Goal: Communication & Community: Ask a question

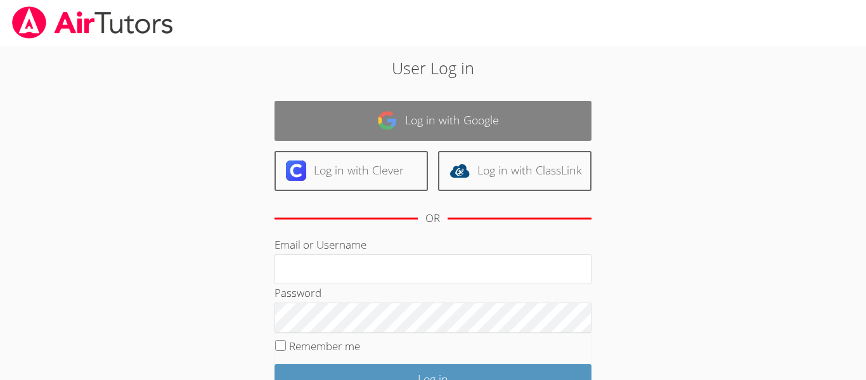
click at [490, 110] on link "Log in with Google" at bounding box center [433, 121] width 317 height 40
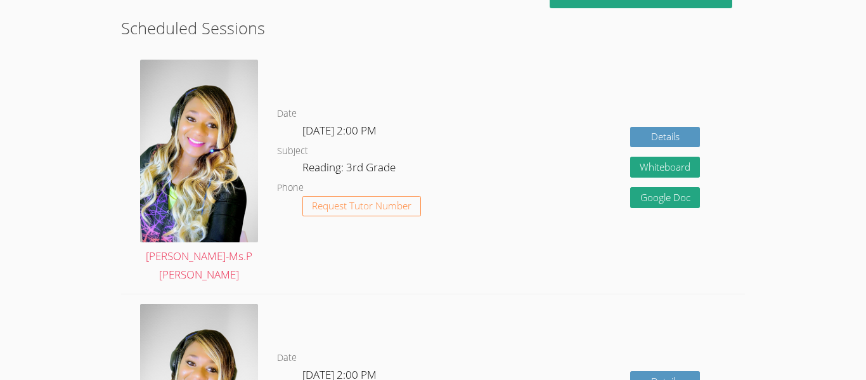
scroll to position [339, 0]
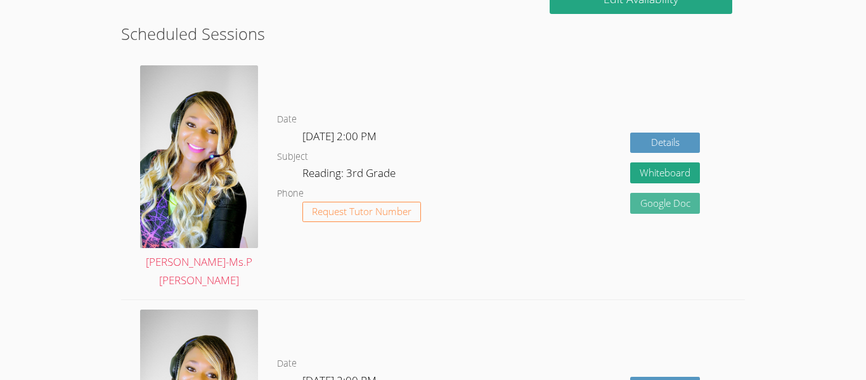
click at [684, 193] on link "Google Doc" at bounding box center [665, 203] width 70 height 21
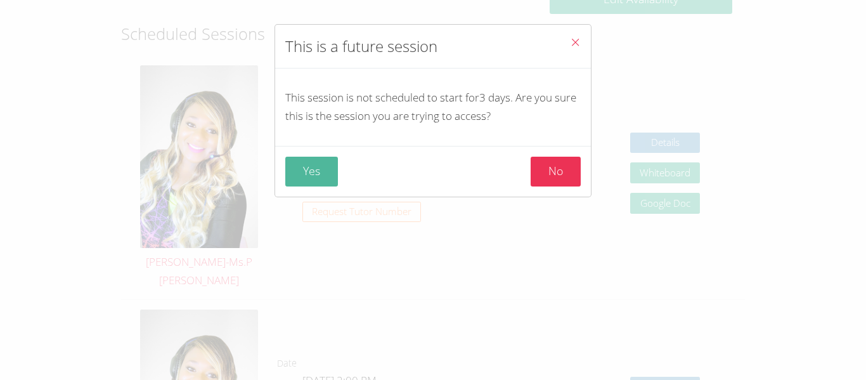
click at [299, 186] on button "Yes" at bounding box center [311, 172] width 53 height 30
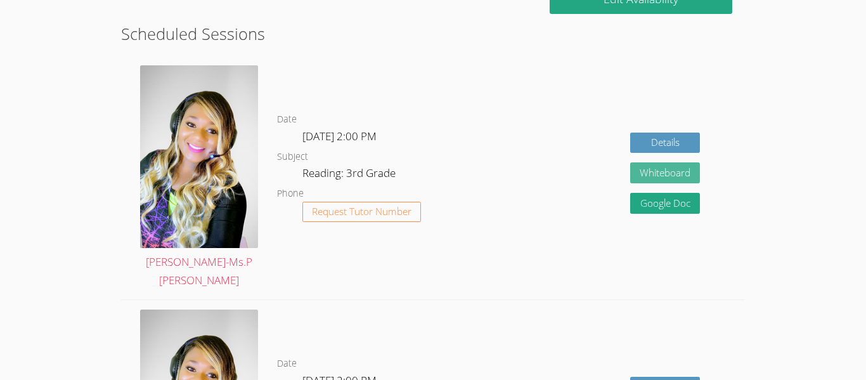
click at [683, 169] on button "Whiteboard" at bounding box center [665, 172] width 70 height 21
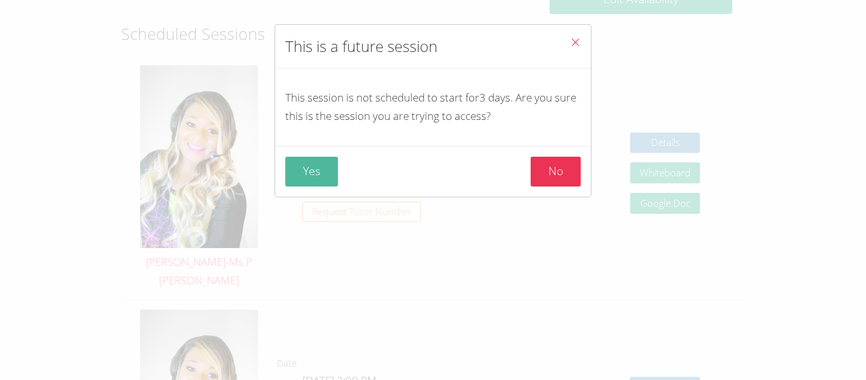
click at [318, 167] on button "Yes" at bounding box center [311, 172] width 53 height 30
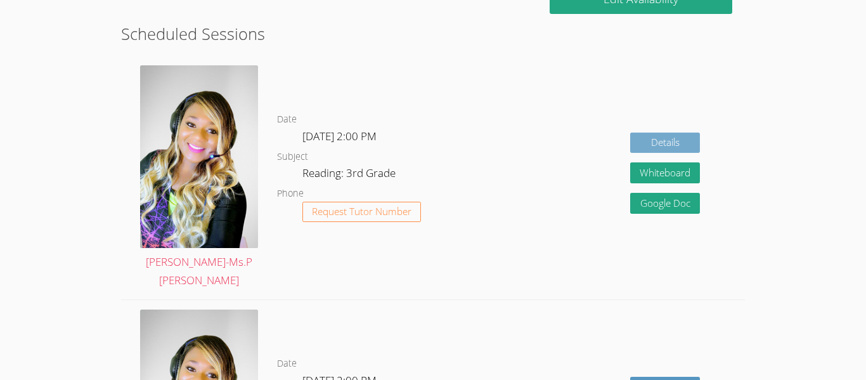
click at [673, 133] on link "Details" at bounding box center [665, 143] width 70 height 21
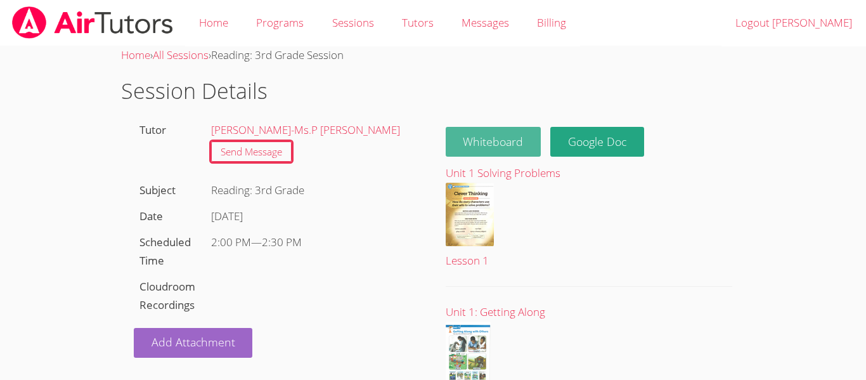
click at [516, 138] on button "Whiteboard" at bounding box center [494, 142] width 96 height 30
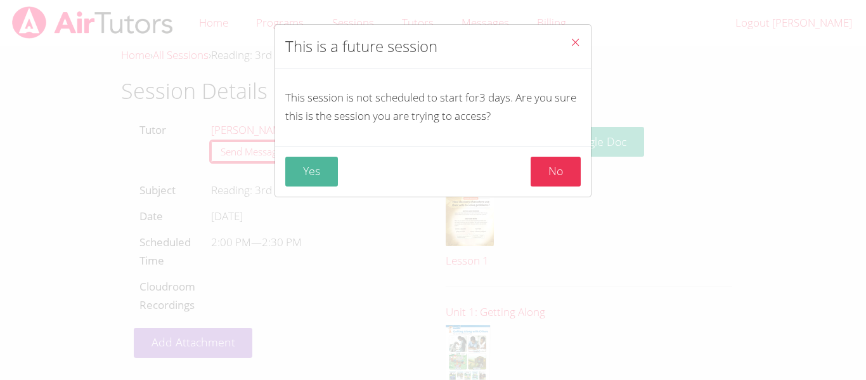
click at [315, 182] on button "Yes" at bounding box center [311, 172] width 53 height 30
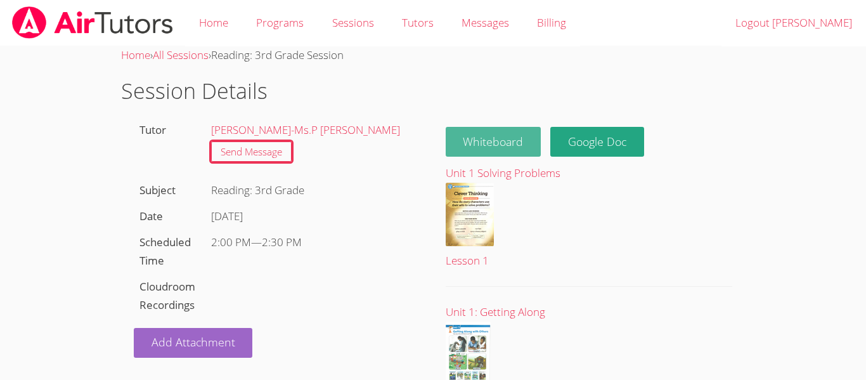
click at [511, 137] on button "Whiteboard" at bounding box center [494, 142] width 96 height 30
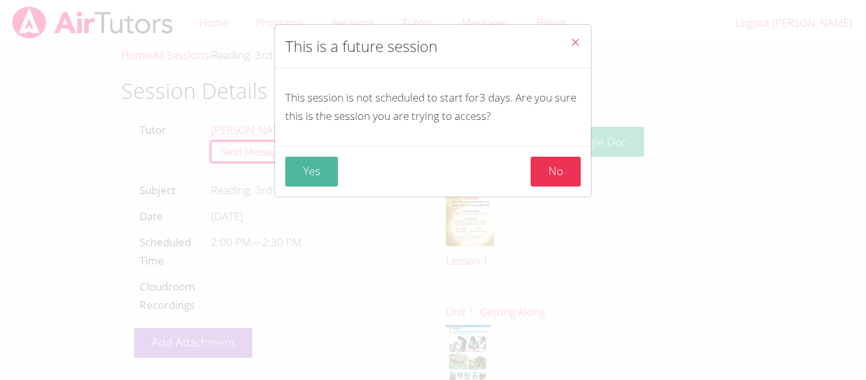
click at [301, 162] on button "Yes" at bounding box center [311, 172] width 53 height 30
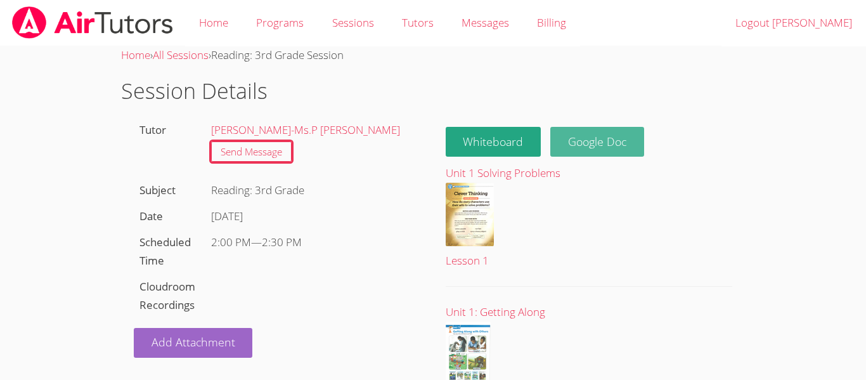
click at [628, 136] on link "Google Doc" at bounding box center [597, 142] width 94 height 30
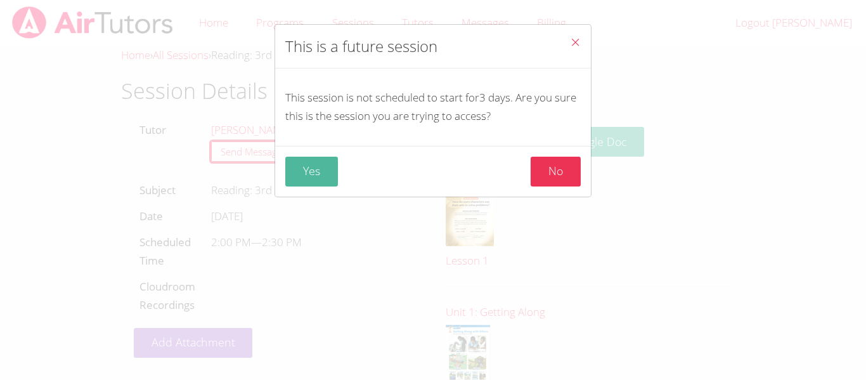
click at [311, 172] on button "Yes" at bounding box center [311, 172] width 53 height 30
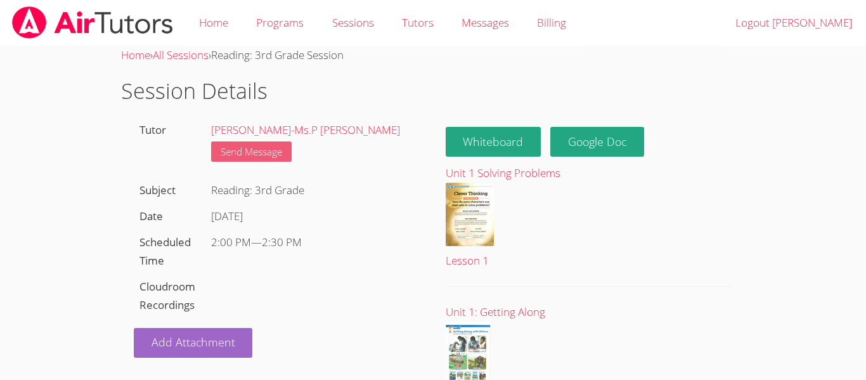
click at [271, 147] on link "Send Message" at bounding box center [251, 151] width 81 height 21
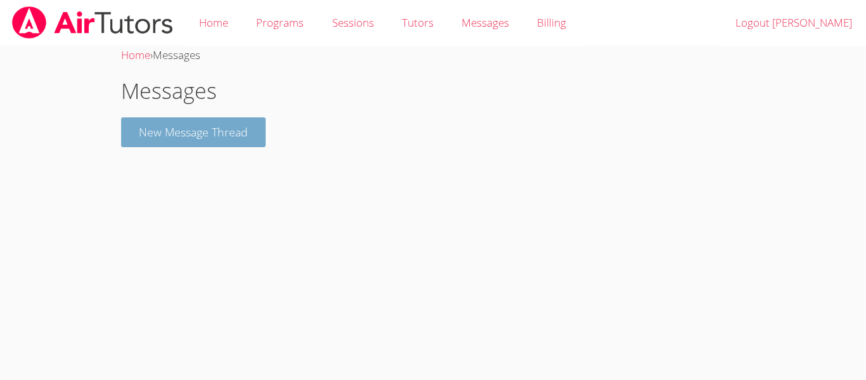
click at [233, 140] on button "New Message Thread" at bounding box center [193, 132] width 145 height 30
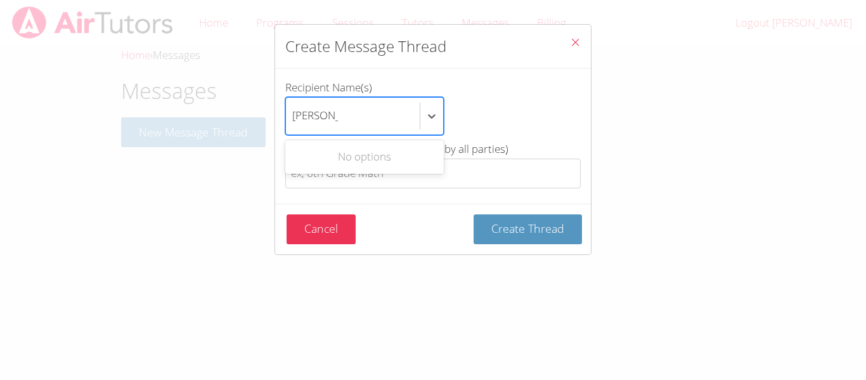
type input "Abraham"
click at [516, 114] on div "Use Up and Down to choose options, press Enter to select the currently focused …" at bounding box center [432, 116] width 295 height 38
click at [338, 114] on input "Recipient Name(s) Use Up and Down to choose options, press Enter to select the …" at bounding box center [315, 115] width 46 height 29
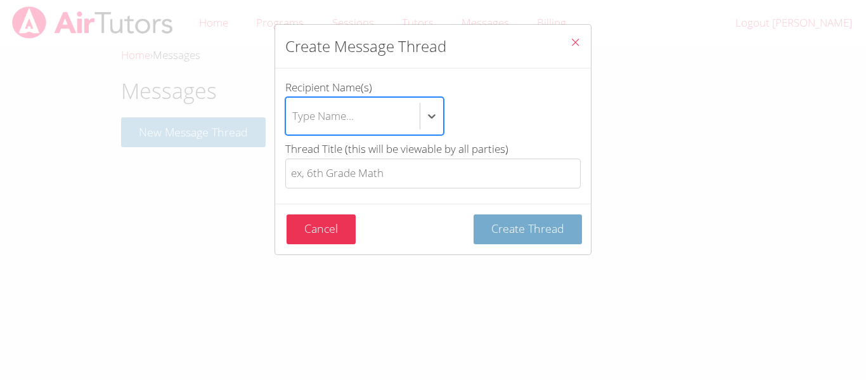
click at [528, 229] on span "Create Thread" at bounding box center [527, 228] width 73 height 15
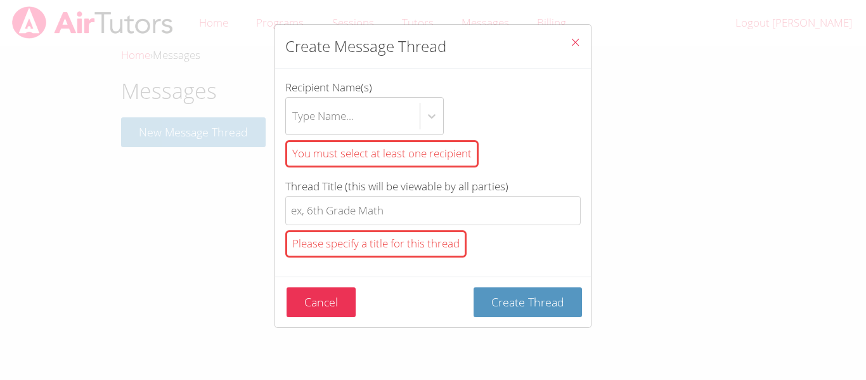
click at [574, 46] on icon "Close" at bounding box center [575, 42] width 11 height 11
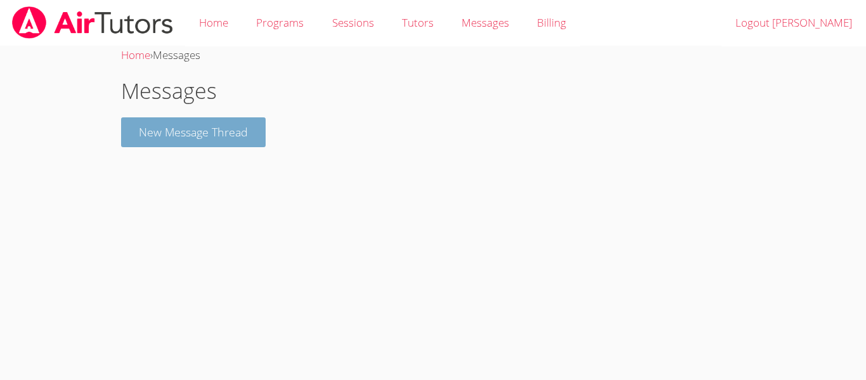
click at [243, 135] on button "New Message Thread" at bounding box center [193, 132] width 145 height 30
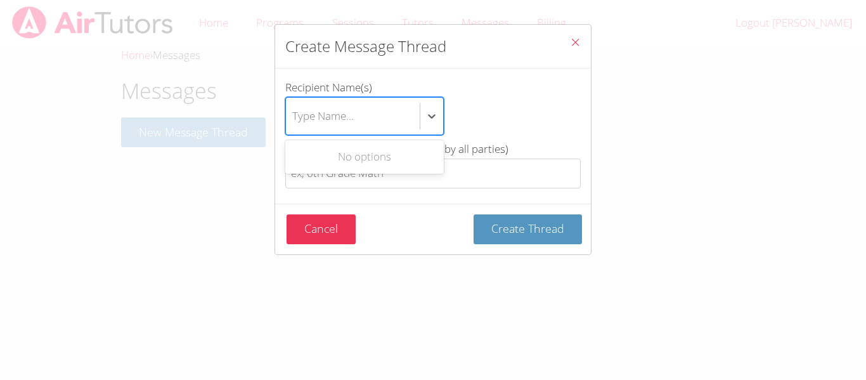
type input "A"
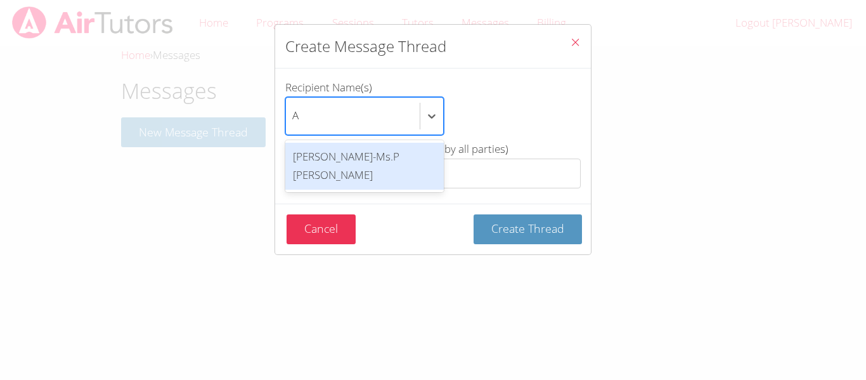
click at [415, 151] on div "[PERSON_NAME]-Ms.P [PERSON_NAME]" at bounding box center [364, 166] width 159 height 47
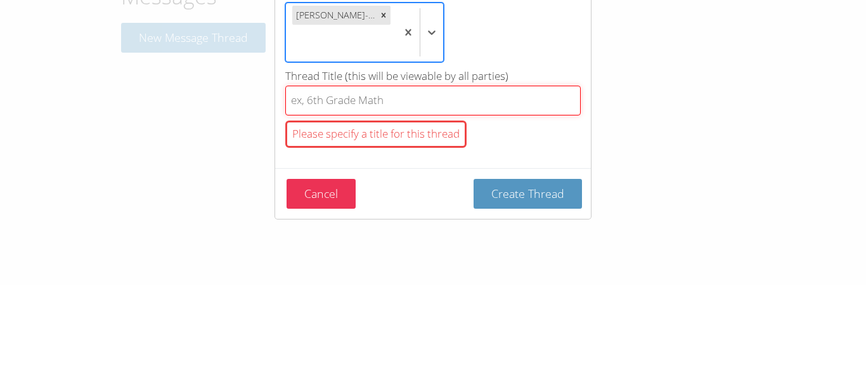
click at [467, 202] on input "Thread Title (this will be viewable by all parties) Please specify a title for …" at bounding box center [432, 195] width 295 height 30
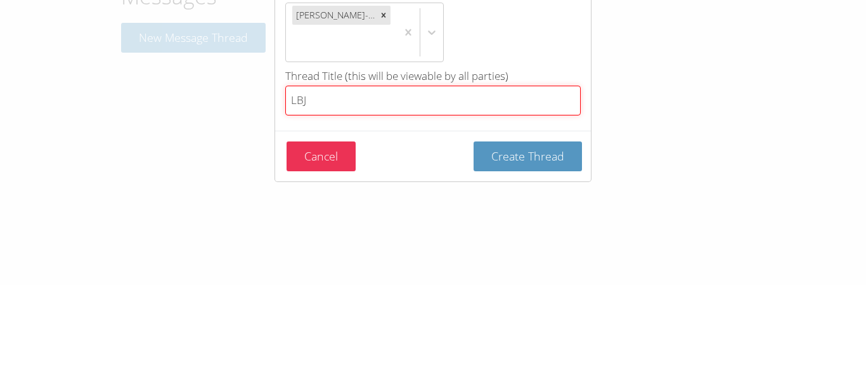
type input "LBJ"
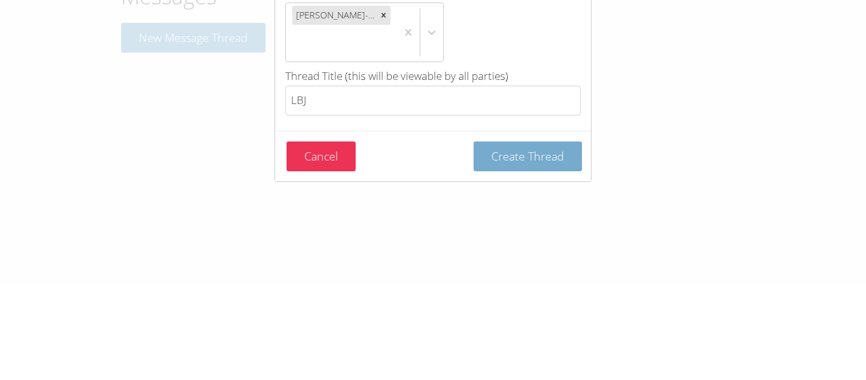
click at [538, 243] on span "Create Thread" at bounding box center [527, 250] width 73 height 15
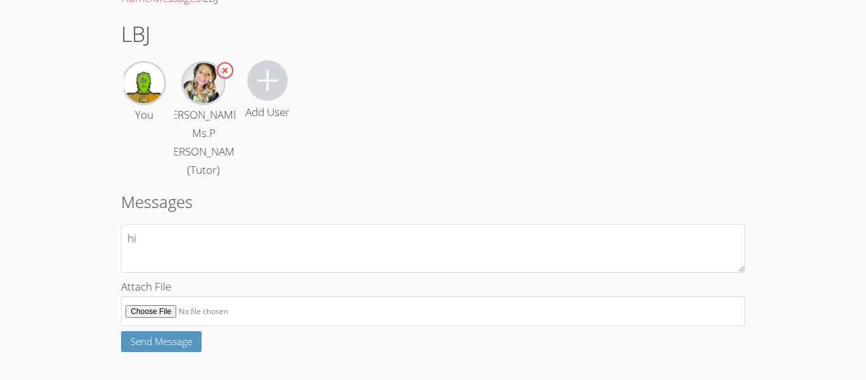
scroll to position [74, 0]
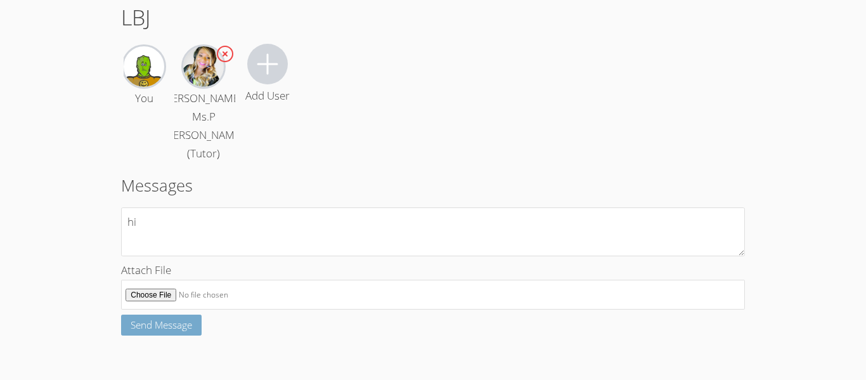
type textarea "hi"
click at [171, 332] on button "Send Message" at bounding box center [161, 325] width 81 height 21
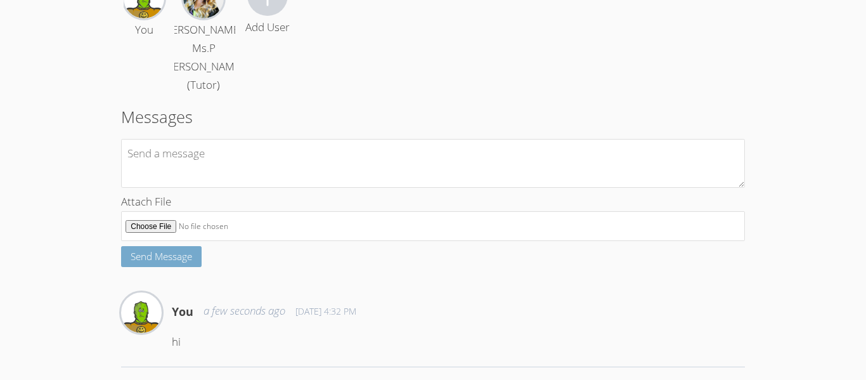
scroll to position [164, 0]
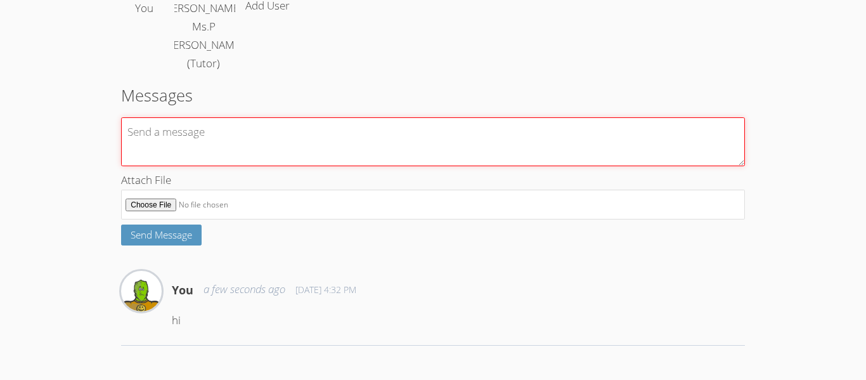
click at [578, 137] on textarea at bounding box center [433, 141] width 624 height 49
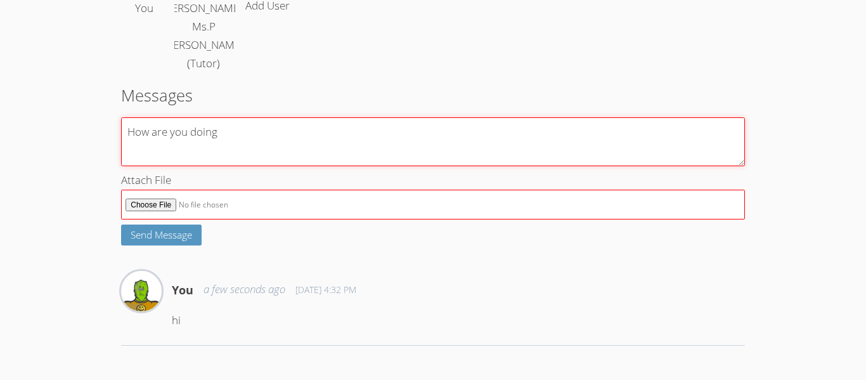
type textarea "How are you doing"
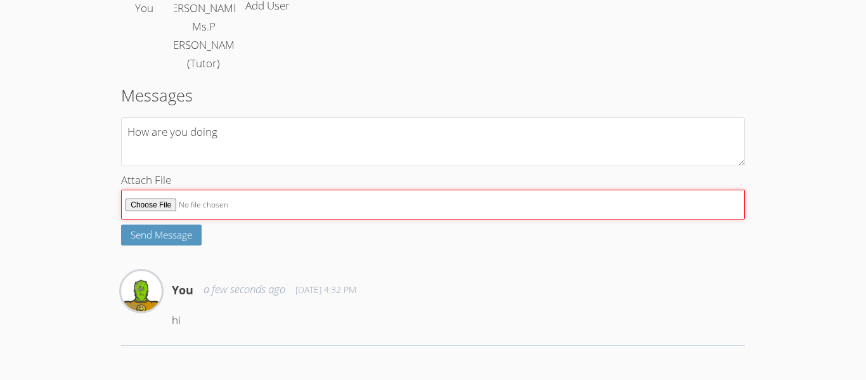
click at [541, 209] on input "Attach File" at bounding box center [433, 205] width 624 height 30
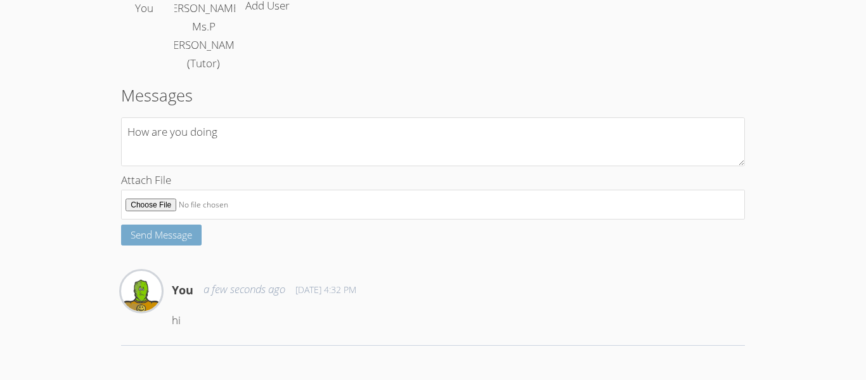
click at [198, 233] on button "Send Message" at bounding box center [161, 234] width 81 height 21
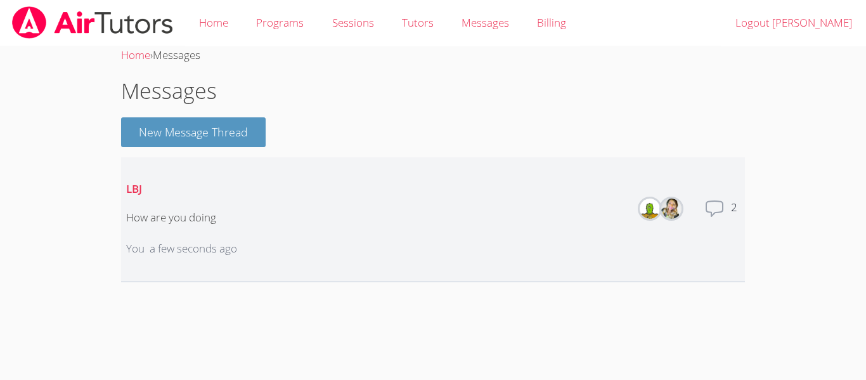
click at [698, 252] on li "LBJ How are you doing You a few seconds ago Members Total messages 2" at bounding box center [433, 219] width 624 height 125
click at [217, 18] on link "Home" at bounding box center [213, 23] width 57 height 46
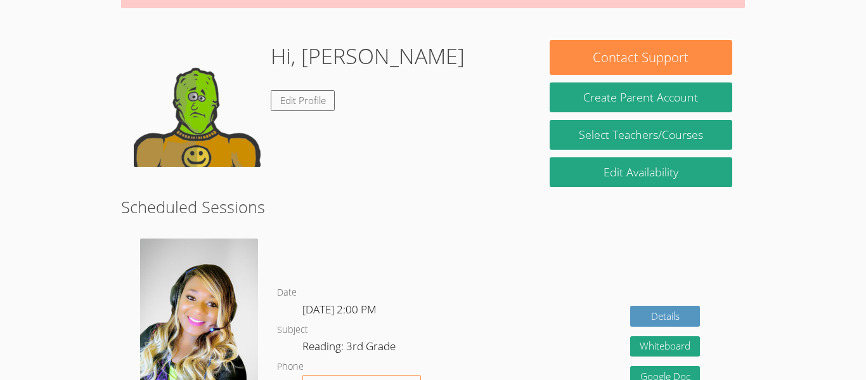
scroll to position [124, 0]
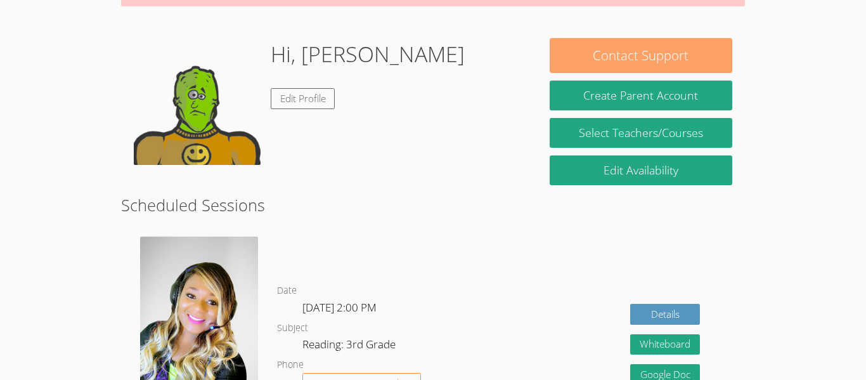
click at [694, 41] on button "Contact Support" at bounding box center [641, 55] width 183 height 35
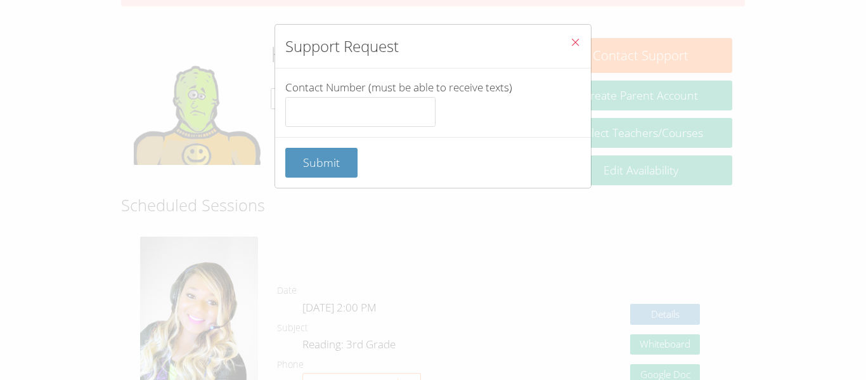
click at [567, 51] on button "Close" at bounding box center [575, 44] width 31 height 39
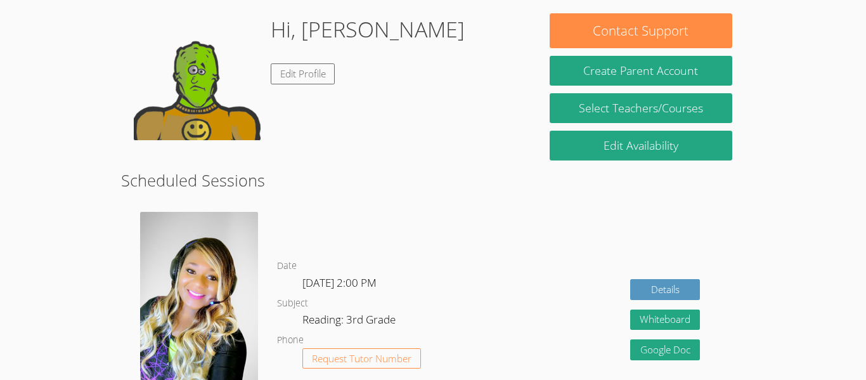
scroll to position [149, 0]
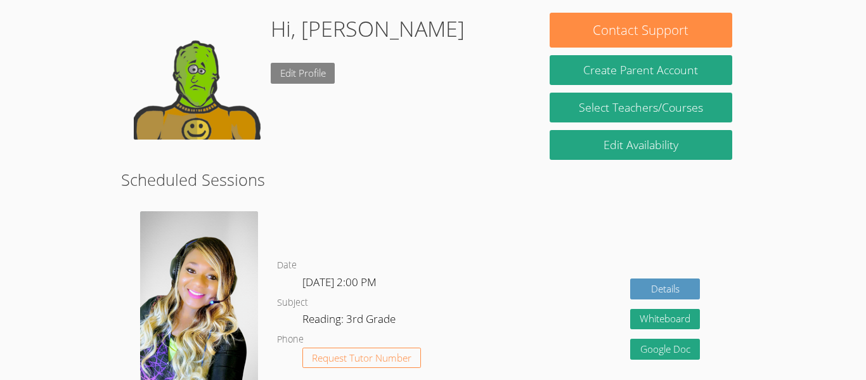
click at [319, 75] on link "Edit Profile" at bounding box center [303, 73] width 65 height 21
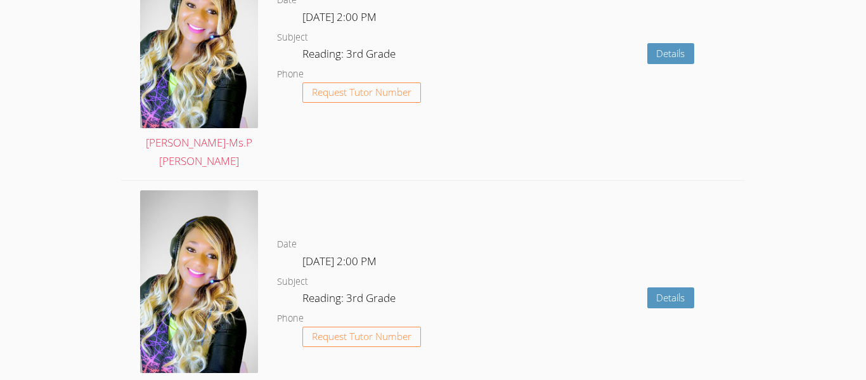
scroll to position [2453, 0]
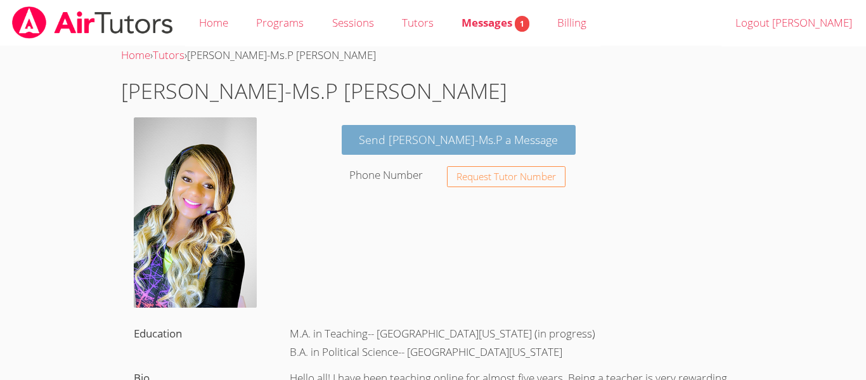
click at [362, 146] on link "Send [PERSON_NAME]-Ms.P a Message" at bounding box center [459, 140] width 235 height 30
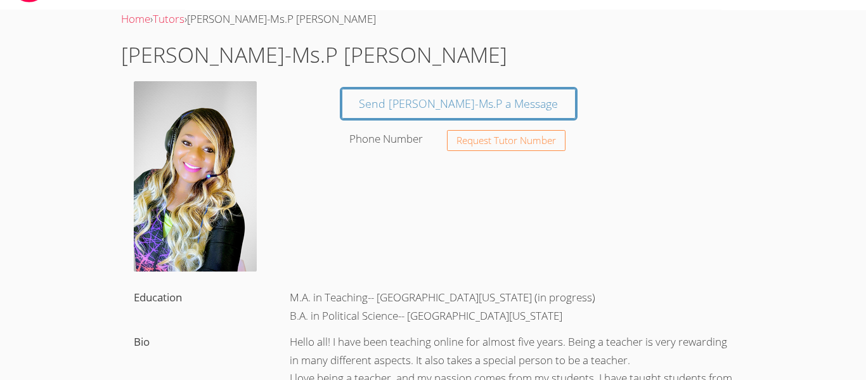
scroll to position [42, 0]
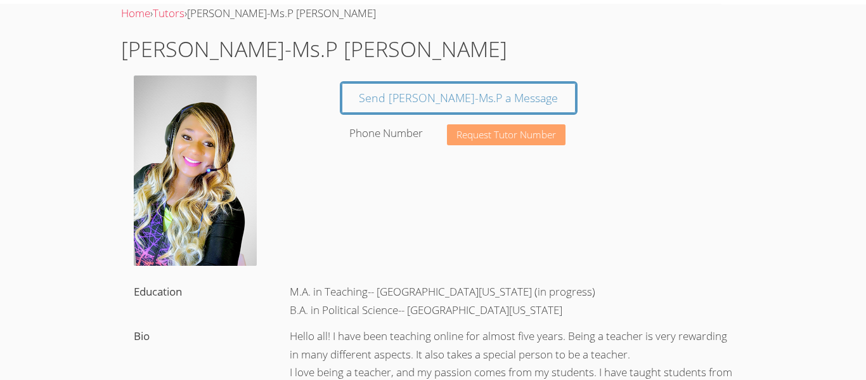
click at [480, 143] on button "Request Tutor Number" at bounding box center [506, 134] width 119 height 21
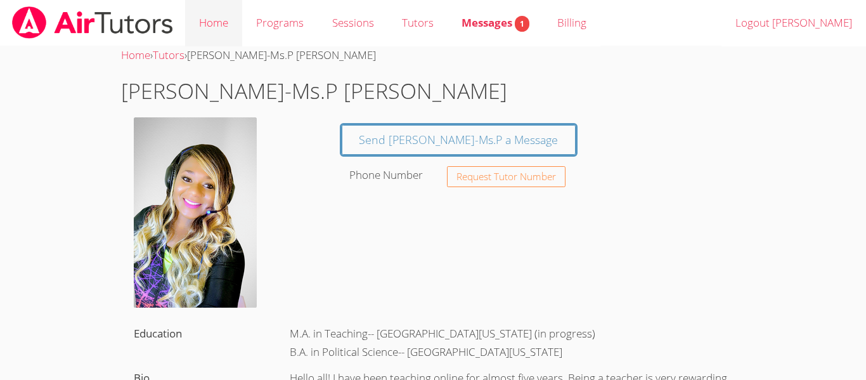
click at [219, 19] on link "Home" at bounding box center [213, 23] width 57 height 46
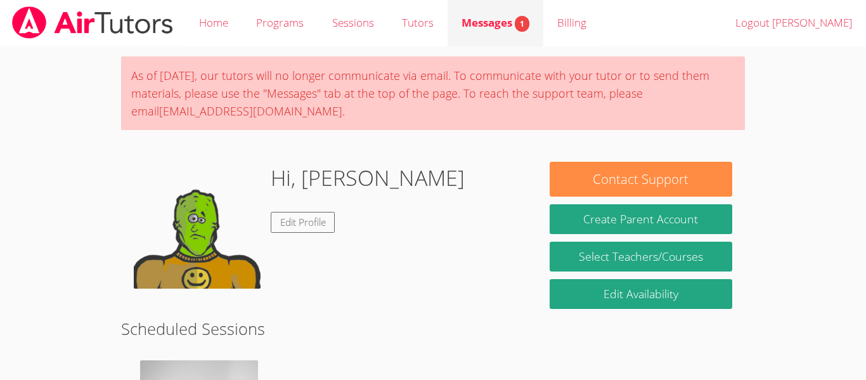
click at [509, 31] on div "Messages 1" at bounding box center [496, 23] width 68 height 18
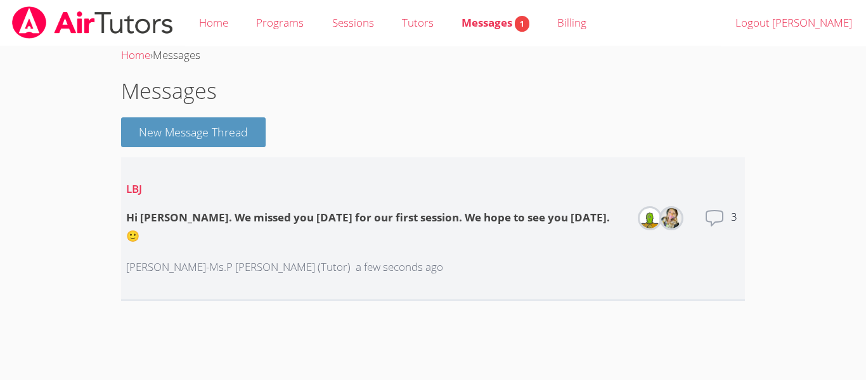
click at [720, 226] on dt "Total messages" at bounding box center [714, 228] width 20 height 41
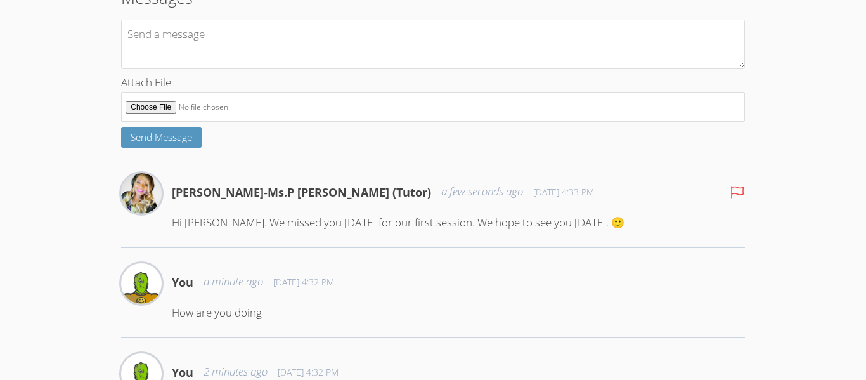
scroll to position [257, 0]
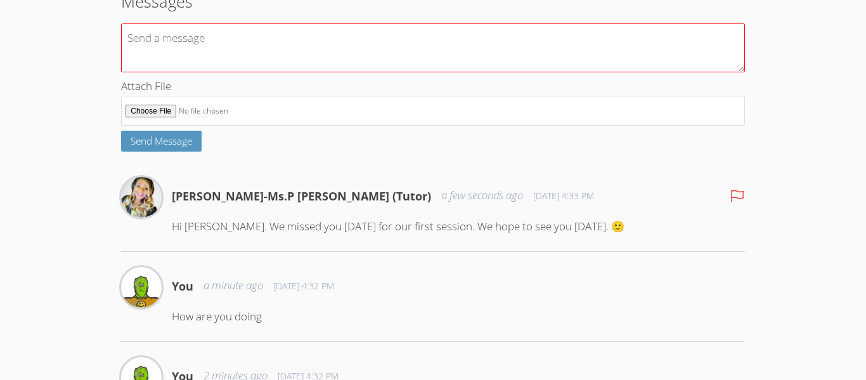
click at [705, 44] on textarea at bounding box center [433, 47] width 624 height 49
type textarea "Can I do air tutoring"
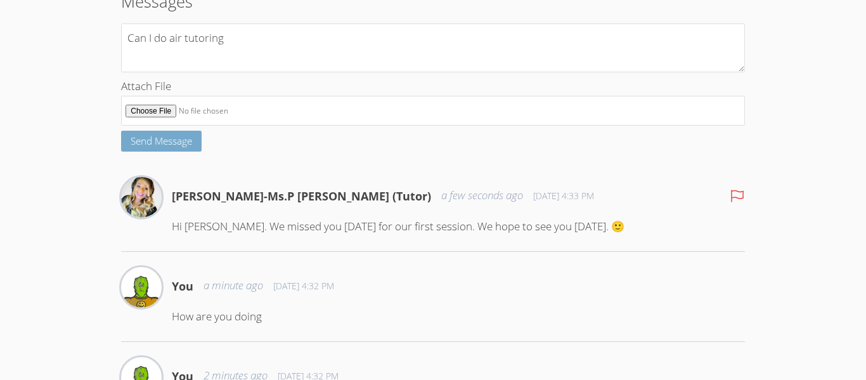
click at [151, 140] on span "Send Message" at bounding box center [162, 140] width 62 height 13
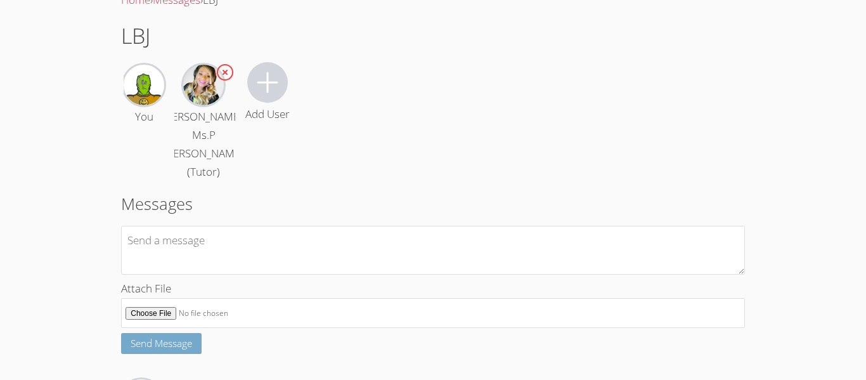
scroll to position [0, 0]
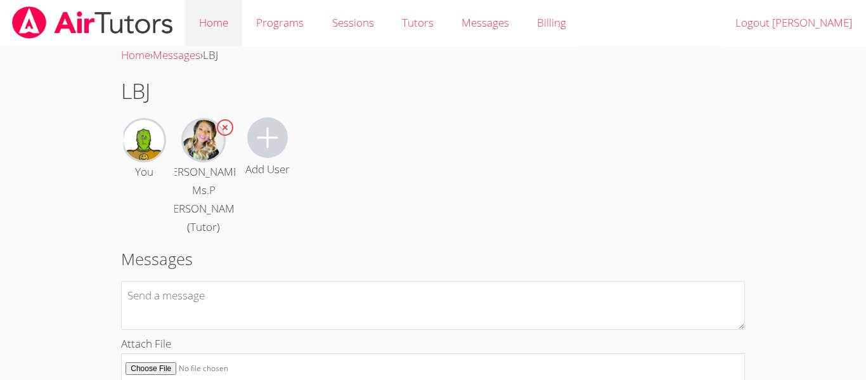
click at [231, 22] on link "Home" at bounding box center [213, 23] width 57 height 46
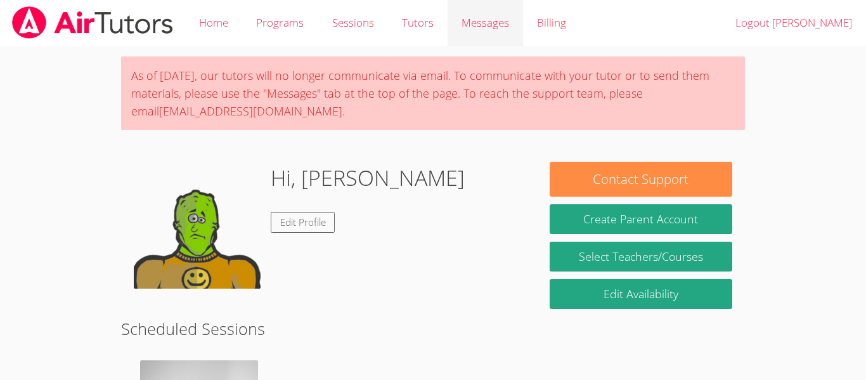
click at [494, 28] on span "Messages" at bounding box center [486, 22] width 48 height 15
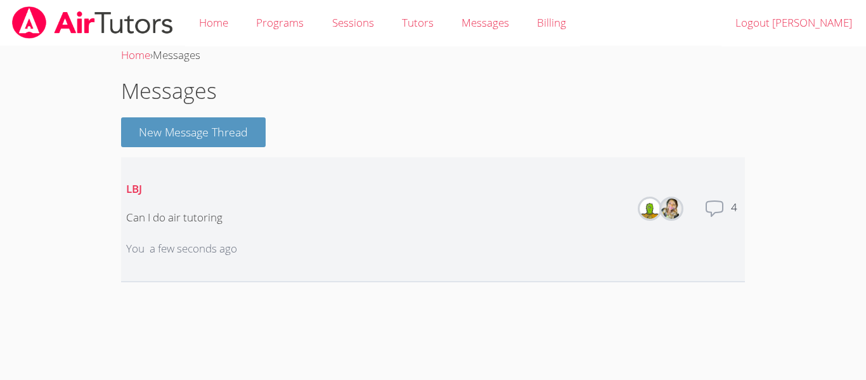
click at [659, 217] on dd at bounding box center [651, 218] width 23 height 41
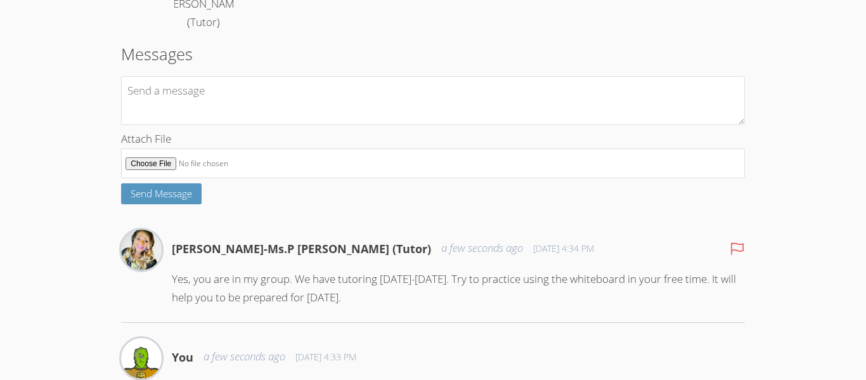
scroll to position [202, 0]
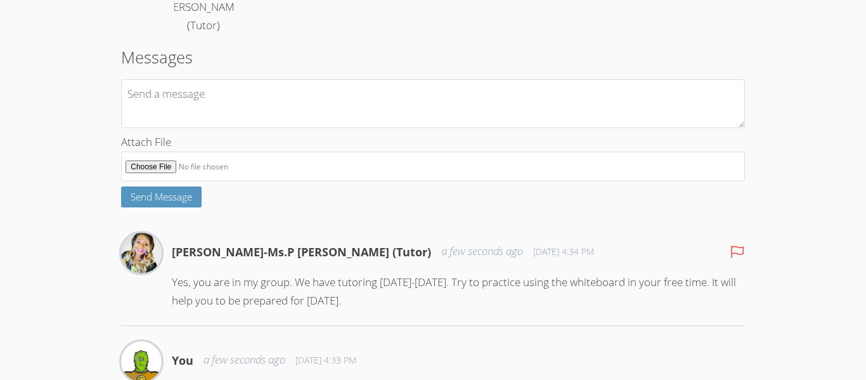
click at [169, 53] on h2 "Messages" at bounding box center [433, 57] width 624 height 24
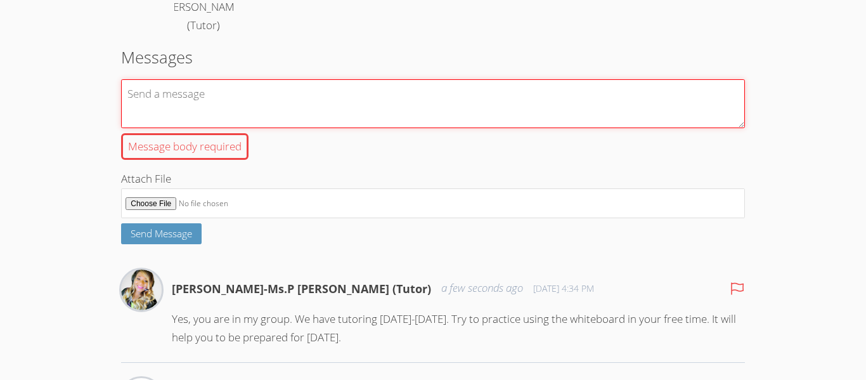
click at [157, 103] on textarea "Message body required" at bounding box center [433, 103] width 624 height 49
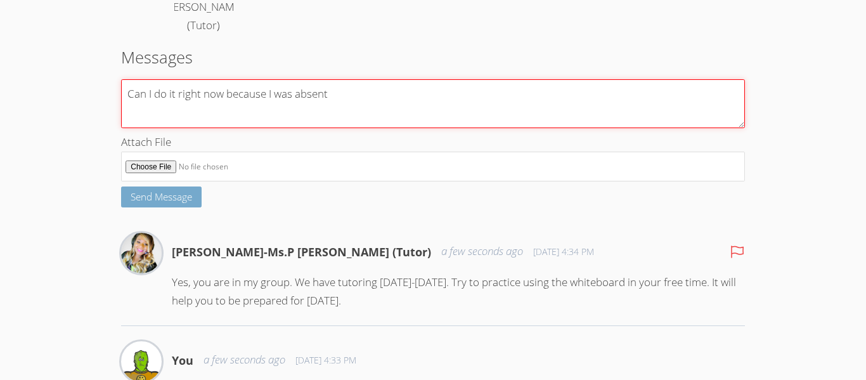
type textarea "Can I do it right now because I was absent"
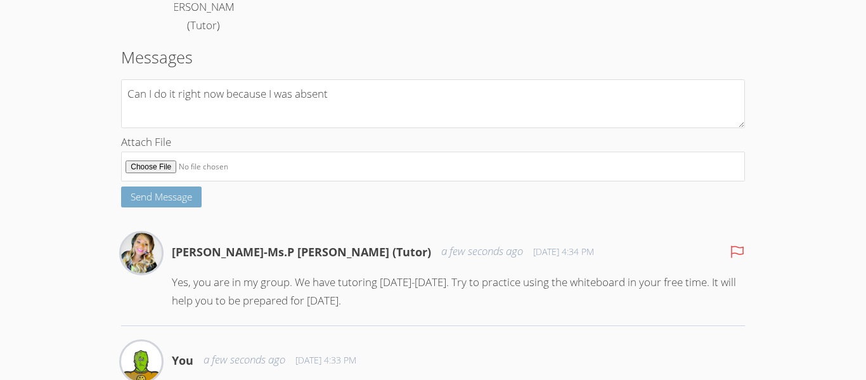
click at [146, 197] on span "Send Message" at bounding box center [162, 196] width 62 height 13
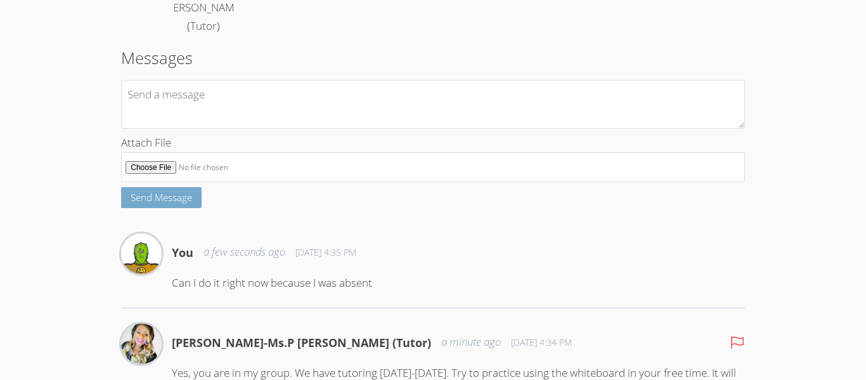
scroll to position [200, 0]
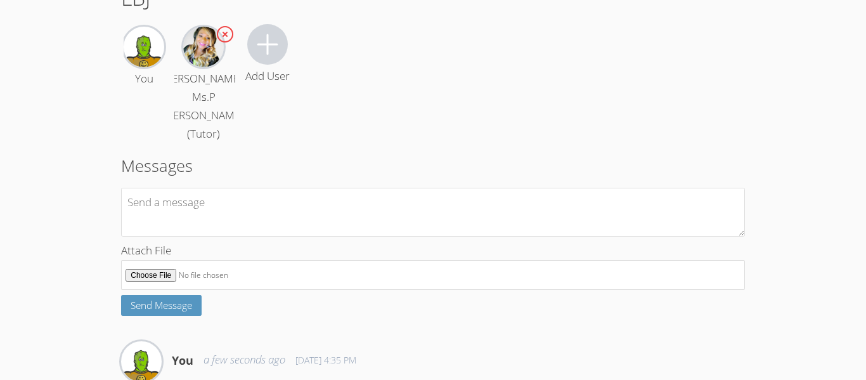
scroll to position [89, 0]
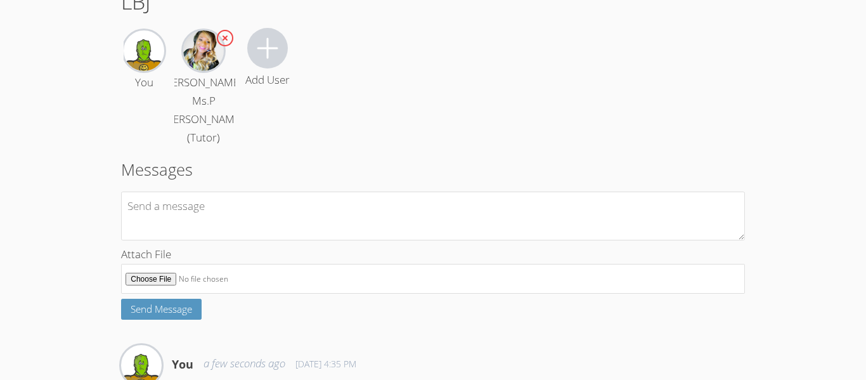
click at [254, 52] on icon at bounding box center [267, 48] width 30 height 30
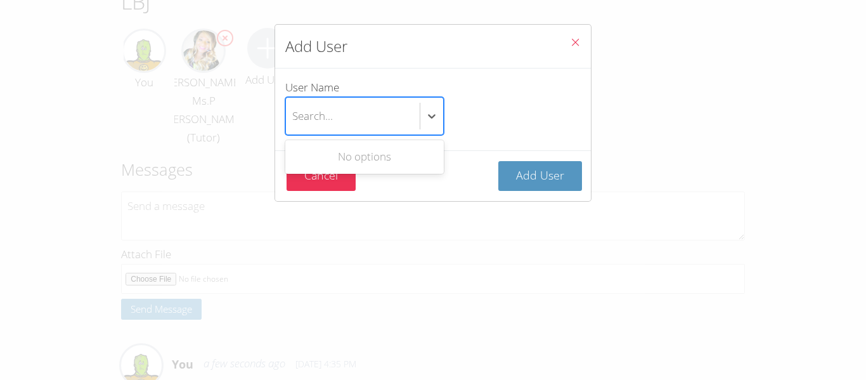
type input "J"
type input "L"
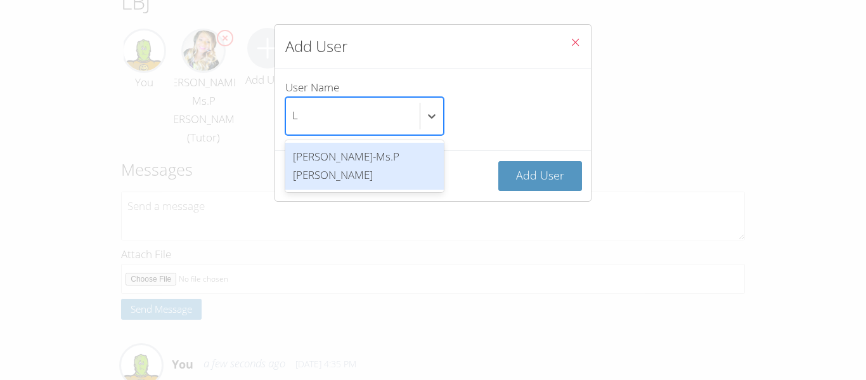
click at [414, 165] on div "[PERSON_NAME]-Ms.P [PERSON_NAME]" at bounding box center [364, 166] width 159 height 47
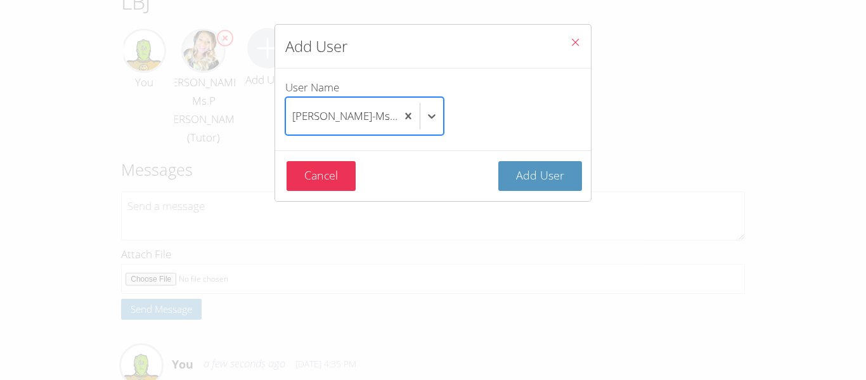
click at [578, 42] on icon "Close" at bounding box center [575, 42] width 11 height 11
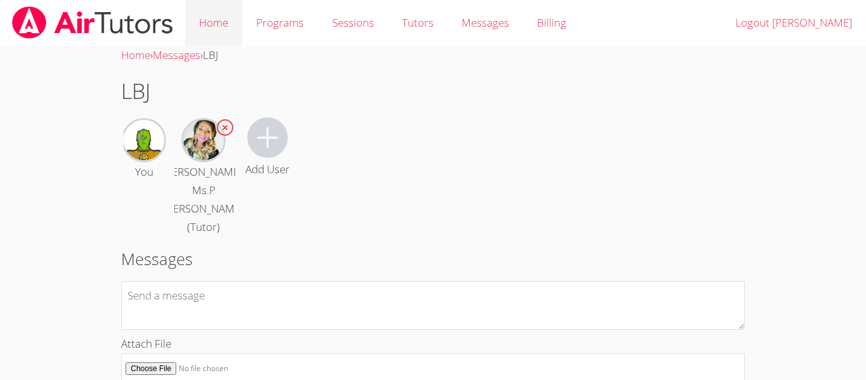
click at [216, 14] on link "Home" at bounding box center [213, 23] width 57 height 46
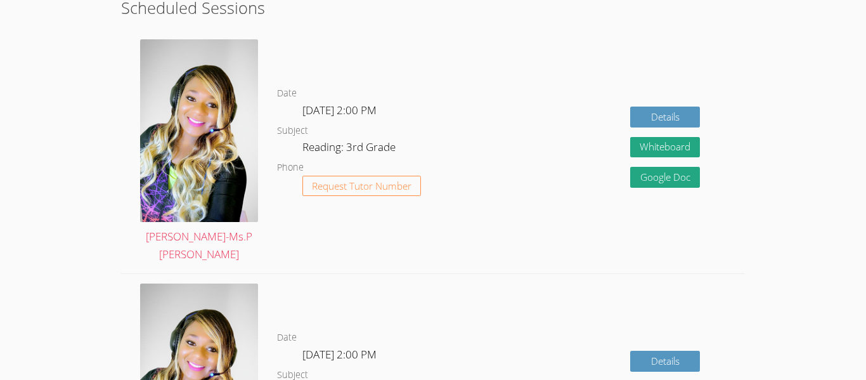
scroll to position [326, 0]
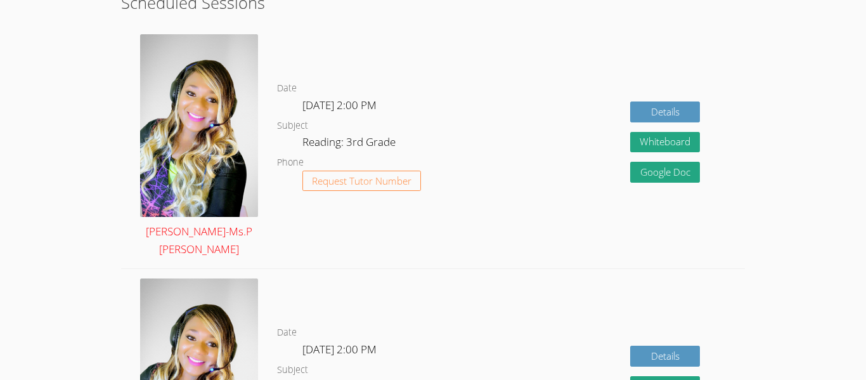
click at [243, 168] on img at bounding box center [199, 125] width 118 height 182
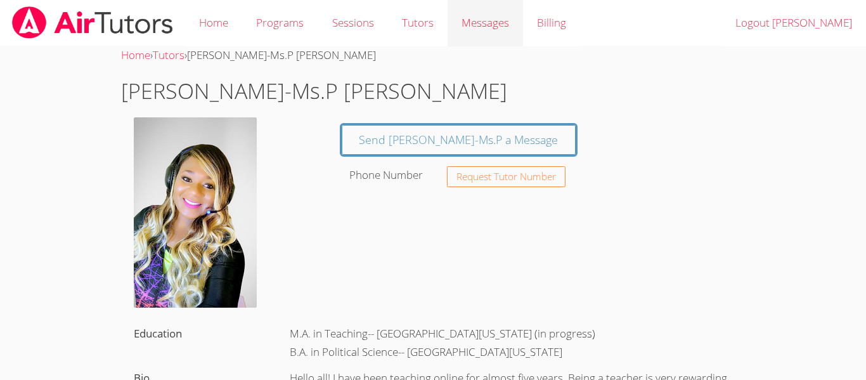
click at [478, 35] on link "Messages" at bounding box center [485, 23] width 75 height 46
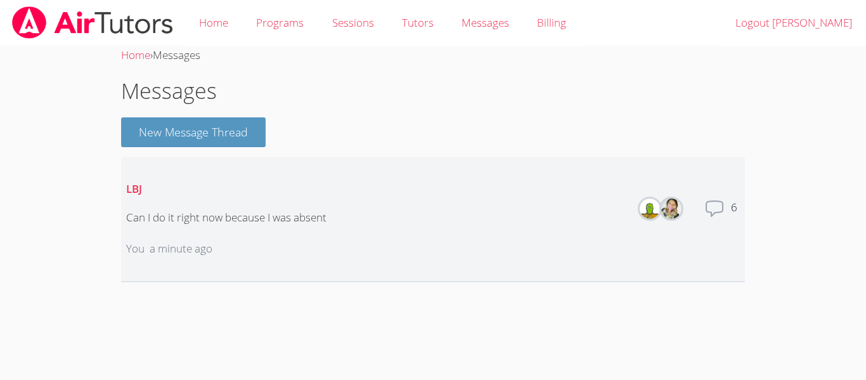
click at [715, 225] on dt "Total messages" at bounding box center [714, 218] width 20 height 41
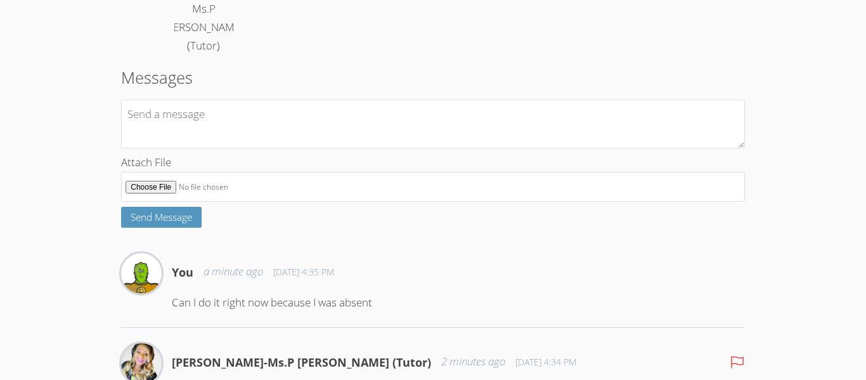
scroll to position [181, 0]
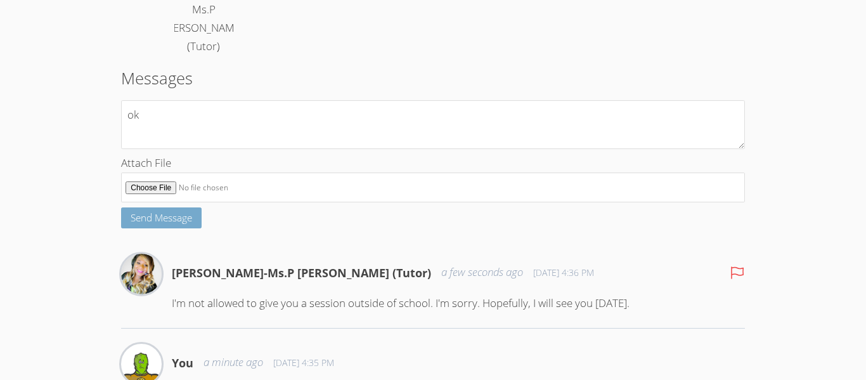
type textarea "ok"
click at [144, 223] on span "Send Message" at bounding box center [162, 217] width 62 height 13
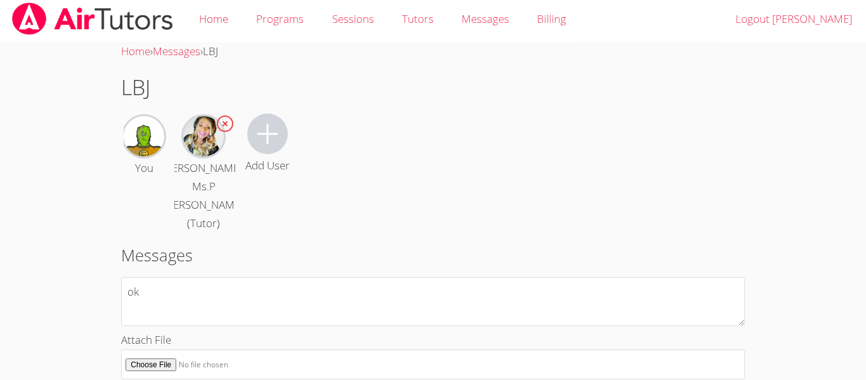
scroll to position [0, 0]
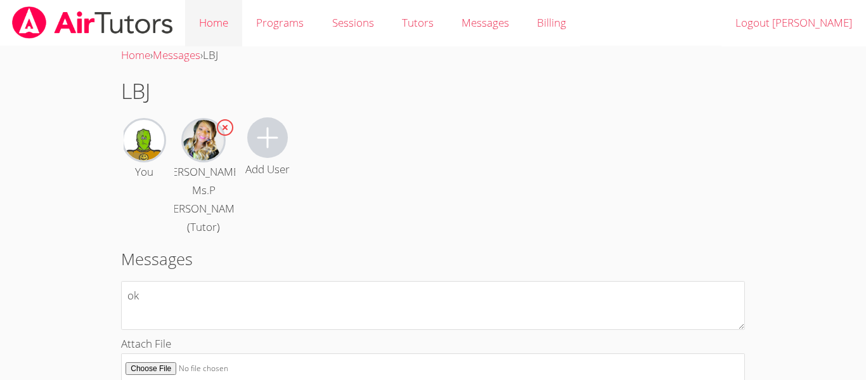
click at [217, 18] on link "Home" at bounding box center [213, 23] width 57 height 46
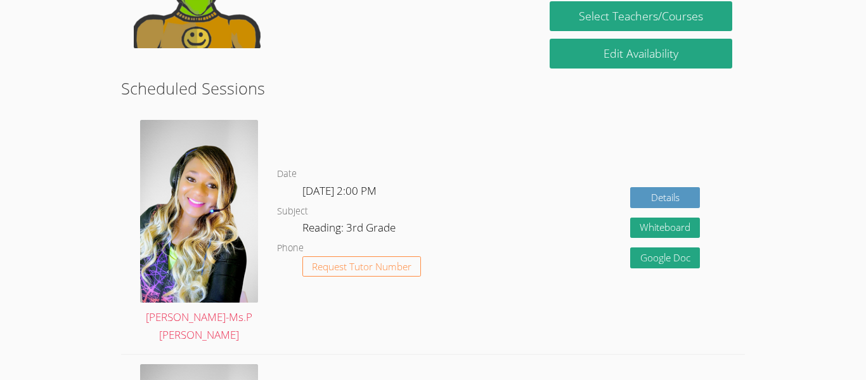
scroll to position [260, 0]
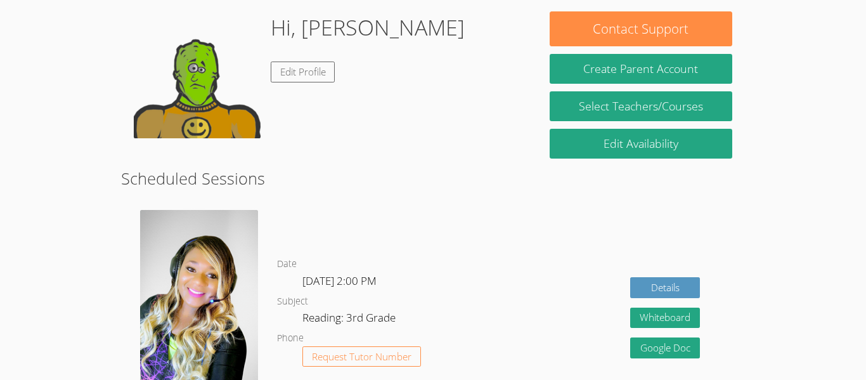
scroll to position [151, 0]
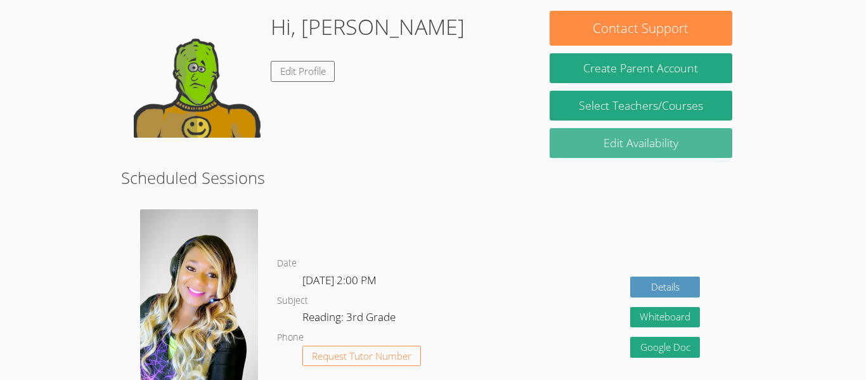
click at [668, 136] on link "Edit Availability" at bounding box center [641, 143] width 183 height 30
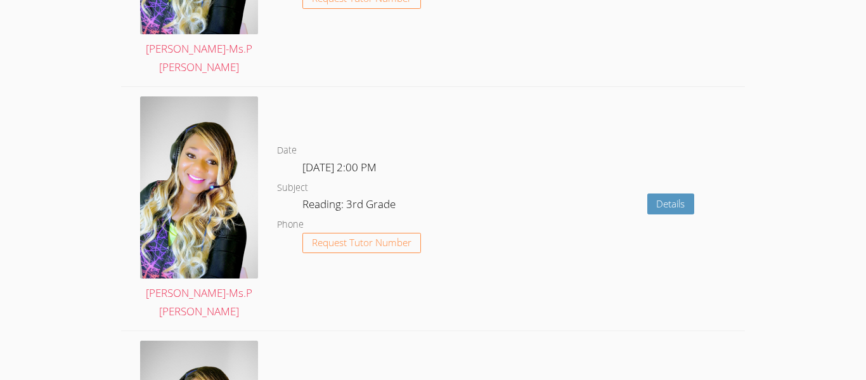
scroll to position [2221, 0]
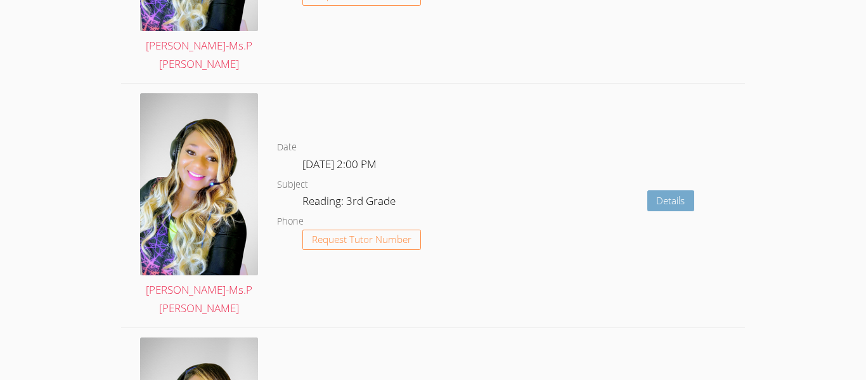
click at [675, 190] on link "Details" at bounding box center [671, 200] width 48 height 21
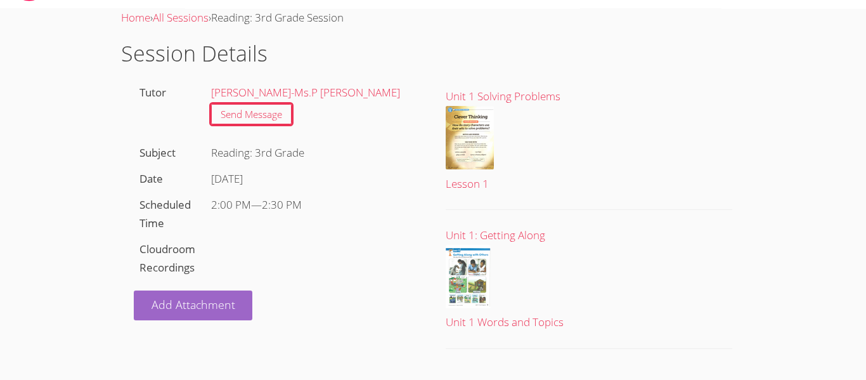
scroll to position [41, 0]
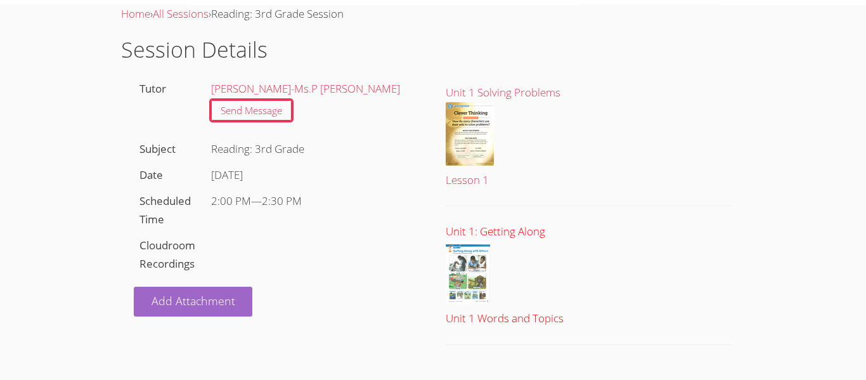
click at [455, 277] on img at bounding box center [468, 272] width 45 height 63
click at [45, 62] on body "Home Programs Sessions Tutors Messages Billing Logout ABRAHAM Home › All Sessio…" at bounding box center [433, 149] width 866 height 380
click at [229, 118] on link "Send Message" at bounding box center [251, 110] width 81 height 21
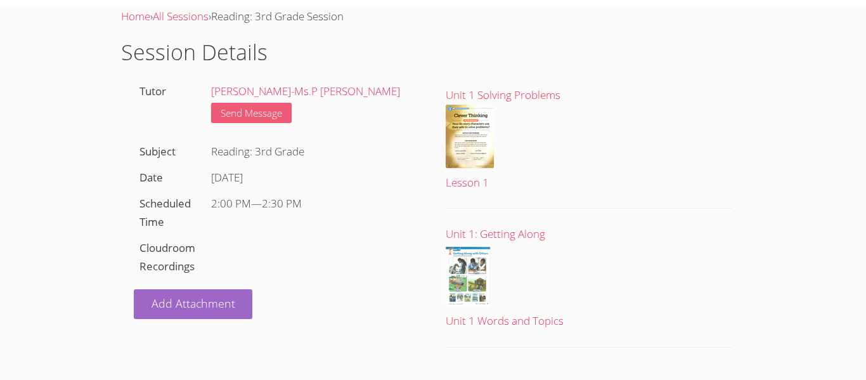
click at [263, 108] on link "Send Message" at bounding box center [251, 113] width 81 height 21
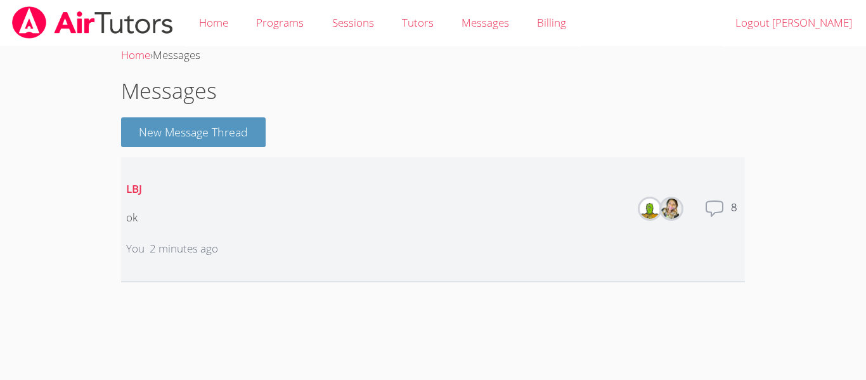
click at [722, 210] on icon at bounding box center [714, 208] width 16 height 15
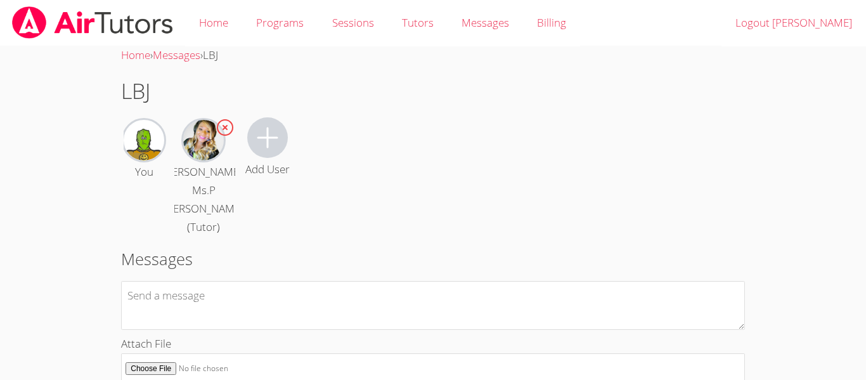
click at [268, 148] on icon at bounding box center [267, 137] width 21 height 21
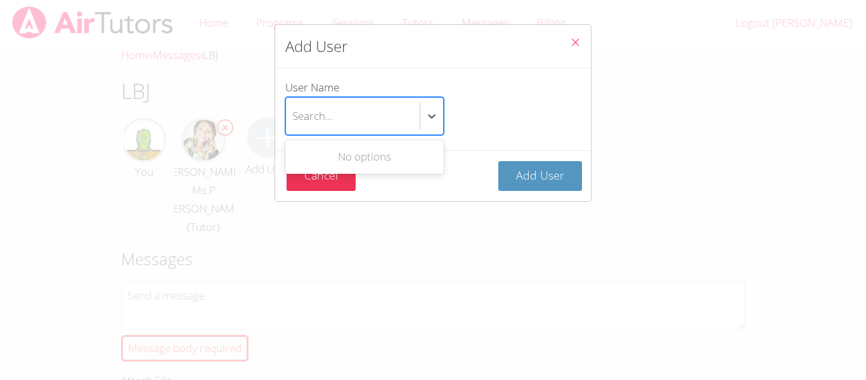
type input "L"
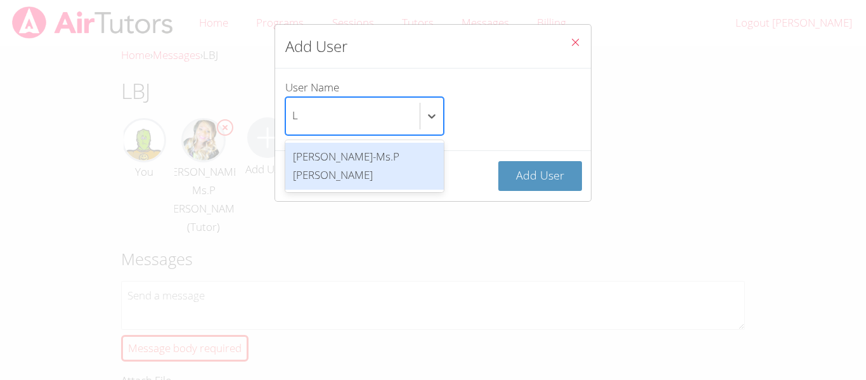
click at [427, 169] on div "Priscilla-Ms.P Hardaway" at bounding box center [364, 166] width 159 height 47
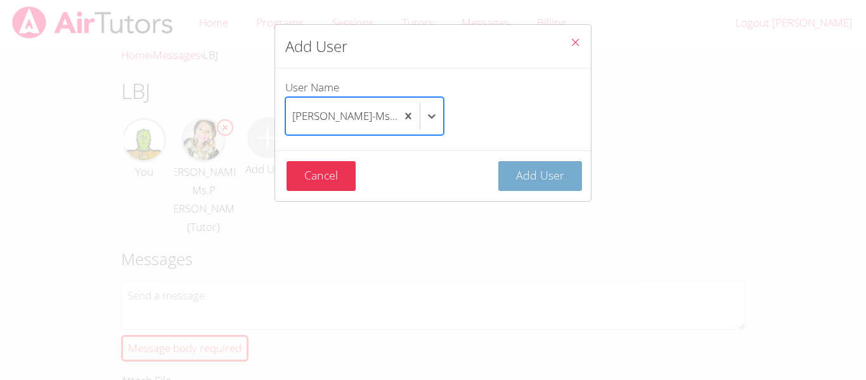
click at [528, 161] on button "Add User" at bounding box center [540, 176] width 84 height 30
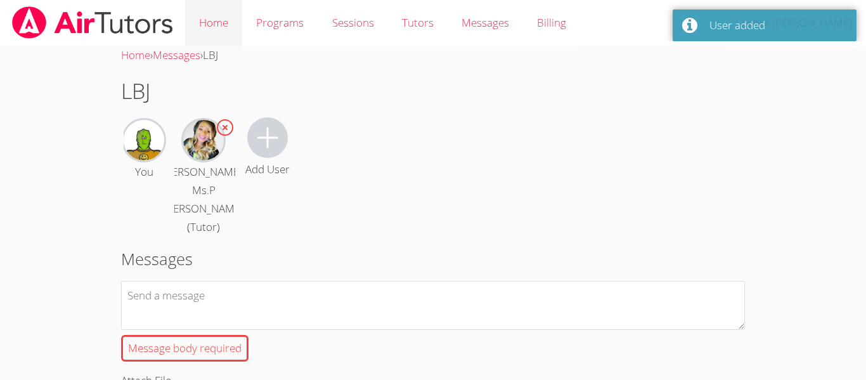
click at [193, 10] on link "Home" at bounding box center [213, 23] width 57 height 46
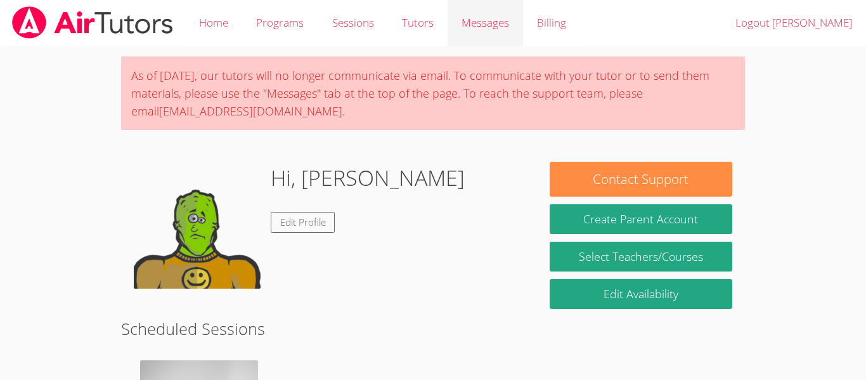
click at [474, 22] on span "Messages" at bounding box center [486, 22] width 48 height 15
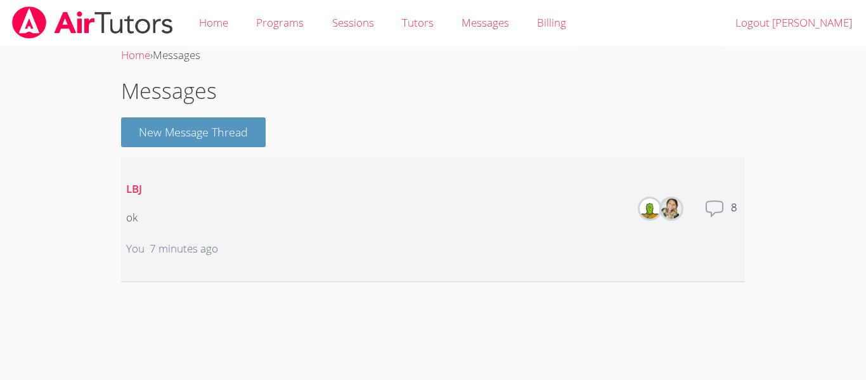
click at [599, 230] on li "LBJ ok You 7 minutes ago Members Total messages 8" at bounding box center [433, 219] width 624 height 125
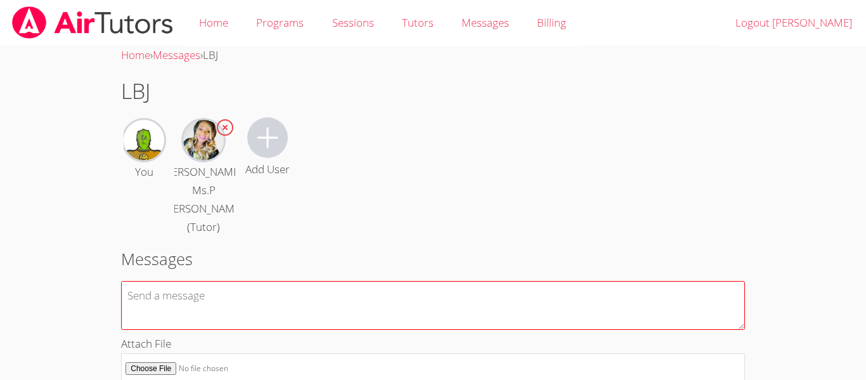
click at [143, 287] on textarea at bounding box center [433, 305] width 624 height 49
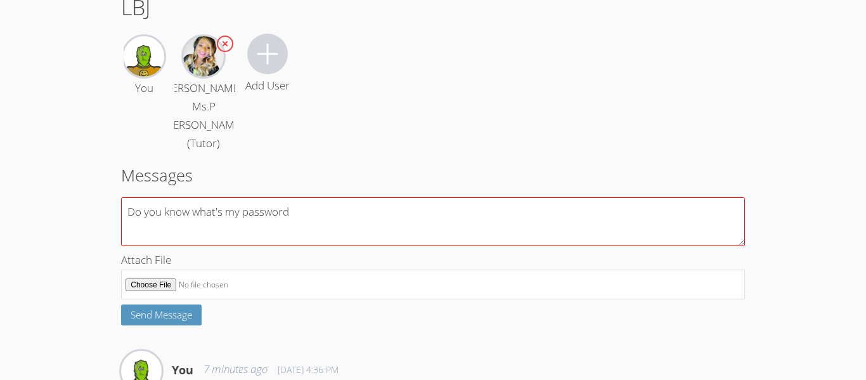
scroll to position [84, 0]
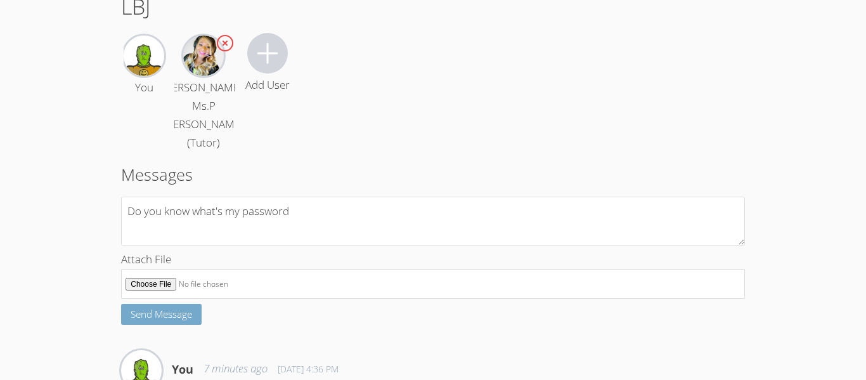
type textarea "Do you know what's my password"
click at [154, 320] on span "Send Message" at bounding box center [162, 314] width 62 height 13
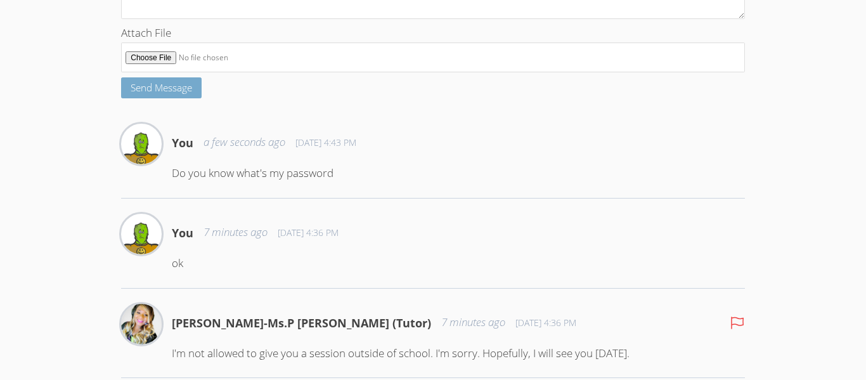
scroll to position [306, 0]
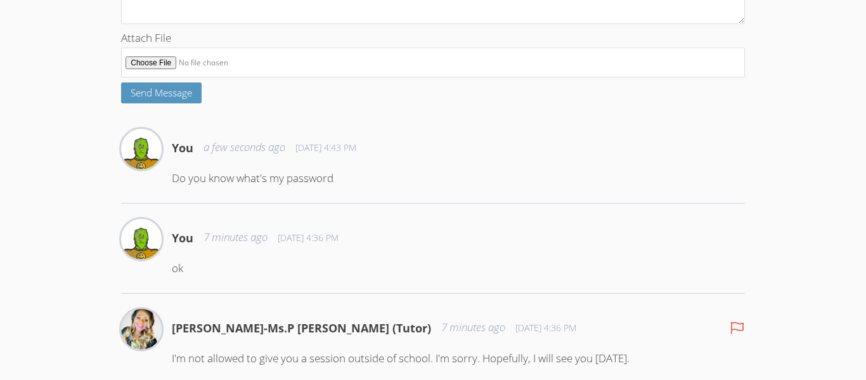
click at [734, 164] on div "You a few seconds ago [DATE] 4:43 PM" at bounding box center [458, 148] width 573 height 38
click at [706, 168] on div "You a few seconds ago [DATE] 4:43 PM Do you know what's my password" at bounding box center [458, 163] width 573 height 69
click at [137, 146] on img at bounding box center [141, 149] width 41 height 41
click at [157, 146] on img at bounding box center [141, 149] width 41 height 41
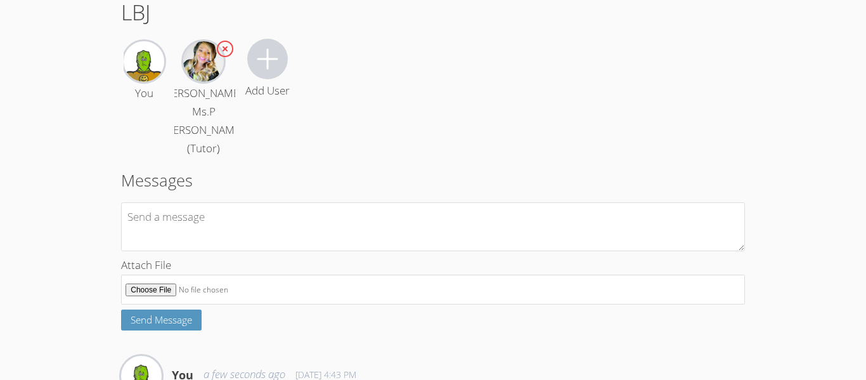
scroll to position [0, 0]
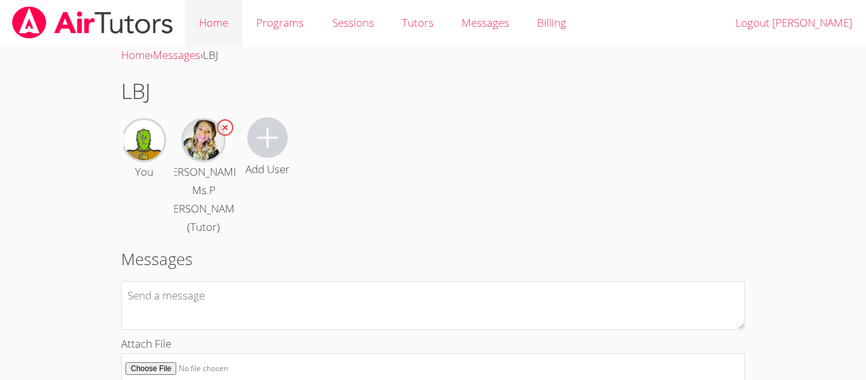
click at [213, 14] on link "Home" at bounding box center [213, 23] width 57 height 46
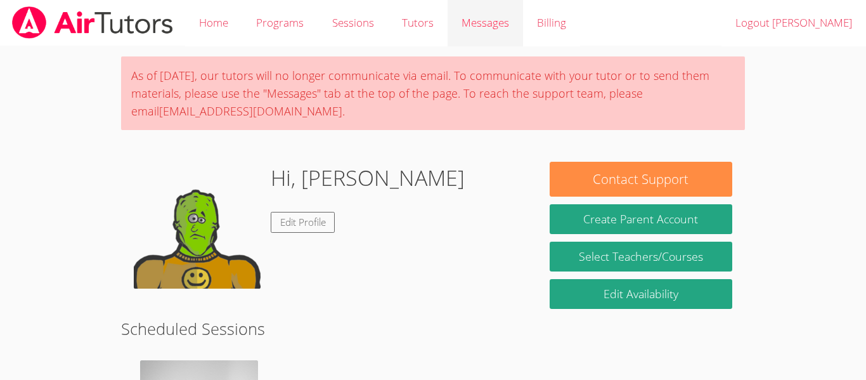
click at [486, 15] on div "Messages" at bounding box center [486, 23] width 48 height 18
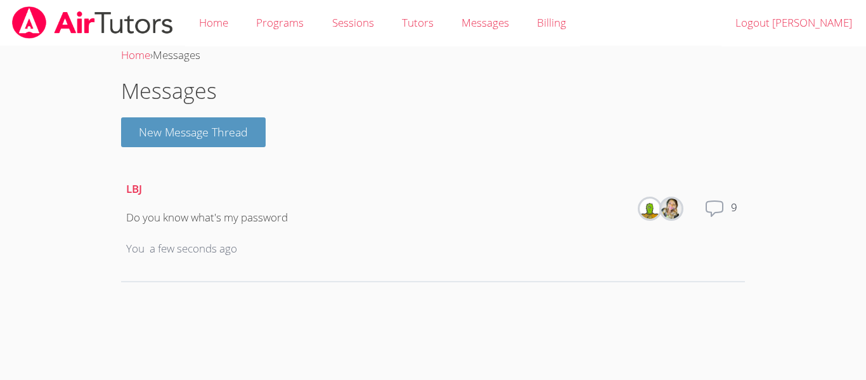
click at [619, 297] on body "Home Programs Sessions Tutors Messages Billing Logout [PERSON_NAME] Home › Mess…" at bounding box center [433, 190] width 866 height 380
click at [736, 282] on li "LBJ Do you know what's my password You a few seconds ago Members Total messages…" at bounding box center [433, 219] width 624 height 125
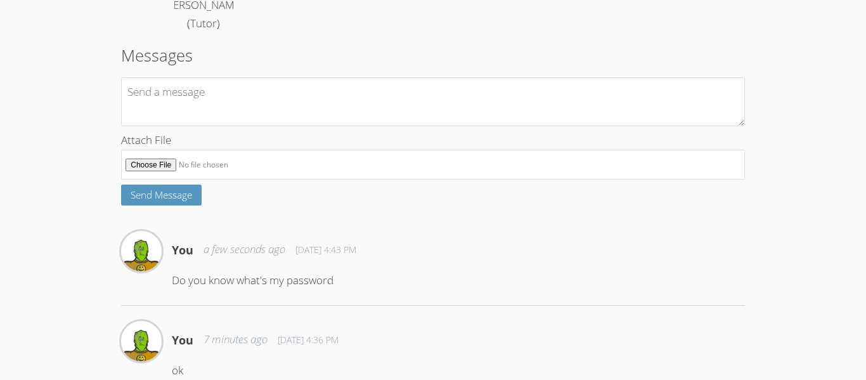
scroll to position [186, 0]
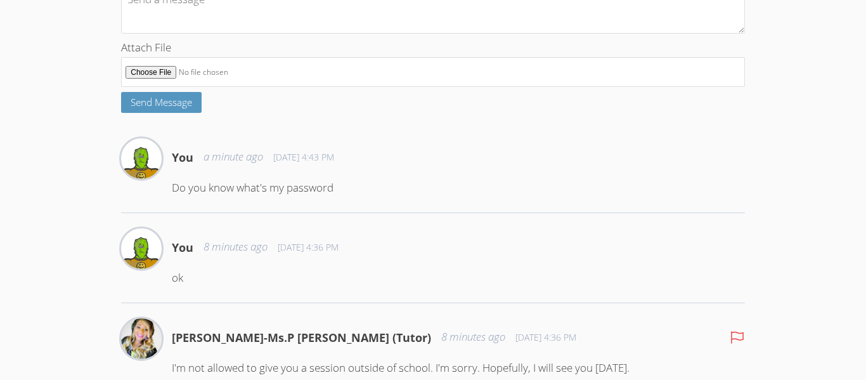
scroll to position [290, 0]
